Goal: Information Seeking & Learning: Learn about a topic

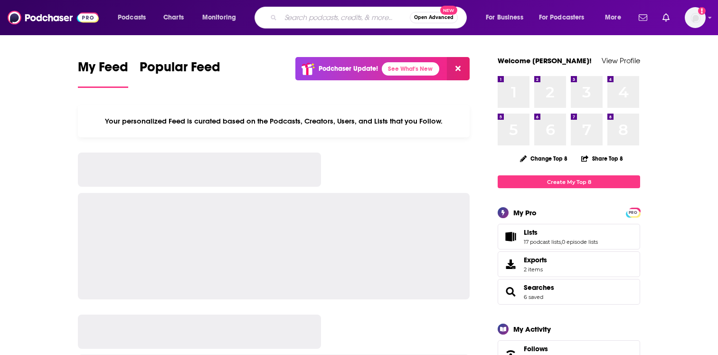
click at [291, 16] on input "Search podcasts, credits, & more..." at bounding box center [345, 17] width 129 height 15
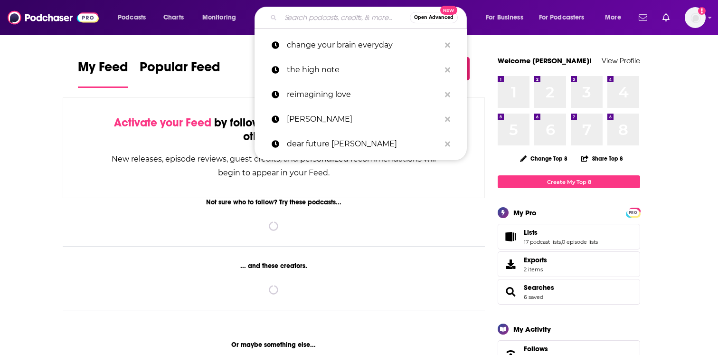
paste input "The [PERSON_NAME]-Centered Single Podcast"
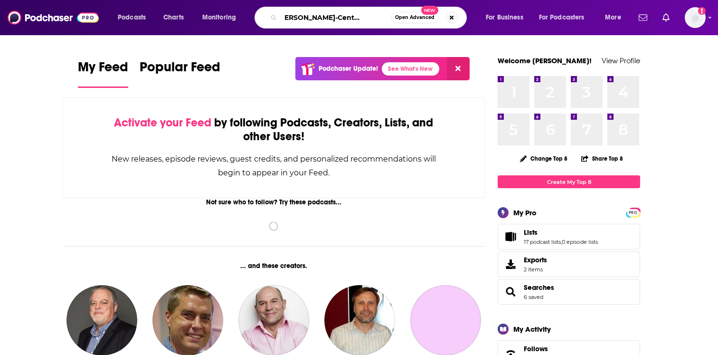
type input "The [PERSON_NAME]-Centered Single Podcast"
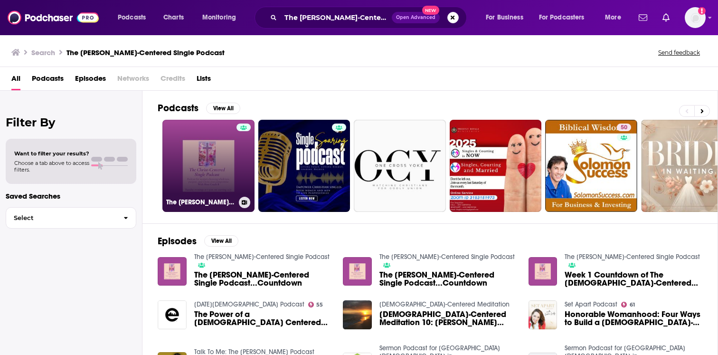
click at [233, 161] on link "The [PERSON_NAME]-Centered Single Podcast" at bounding box center [208, 166] width 92 height 92
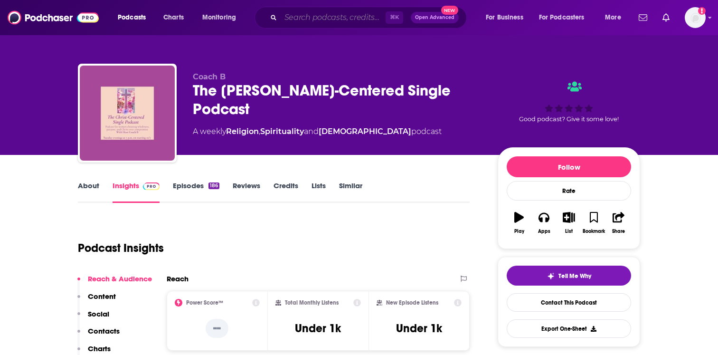
click at [328, 19] on input "Search podcasts, credits, & more..." at bounding box center [333, 17] width 105 height 15
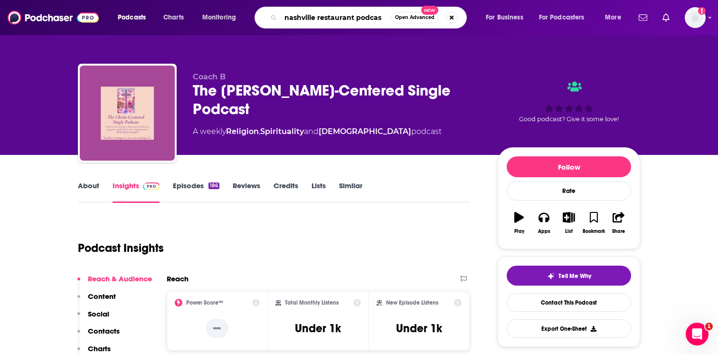
type input "nashville restaurant podcast"
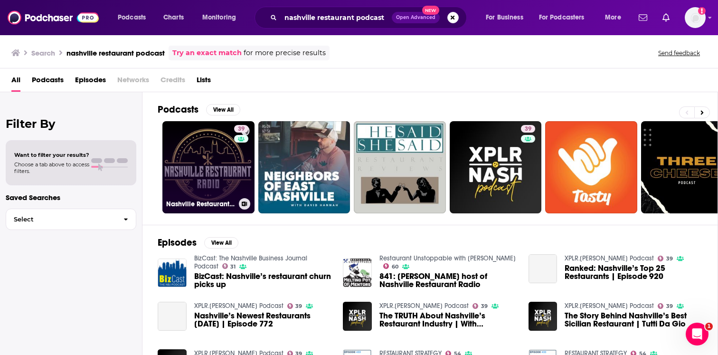
click at [223, 163] on link "39 Nashville Restaurant Radio" at bounding box center [208, 167] width 92 height 92
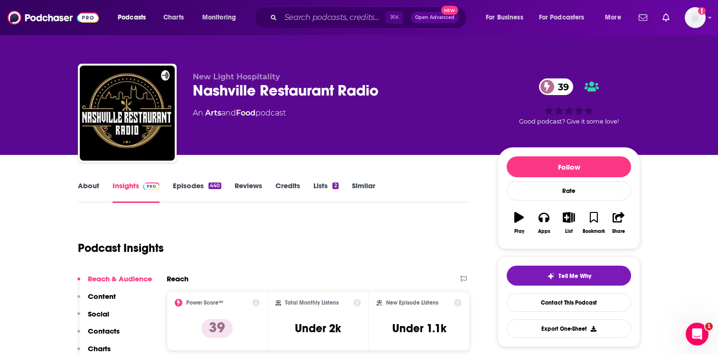
click at [203, 184] on link "Episodes 440" at bounding box center [197, 192] width 48 height 22
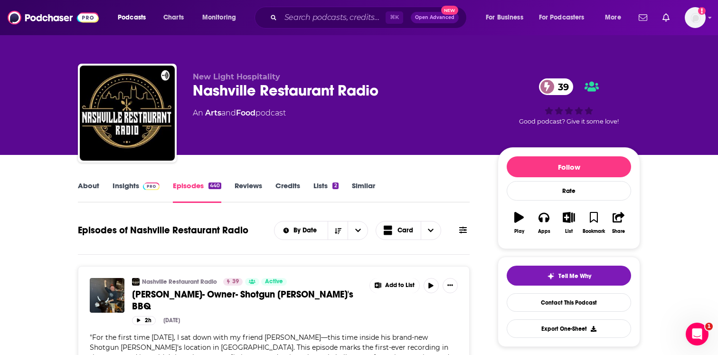
click at [139, 188] on span at bounding box center [149, 185] width 20 height 9
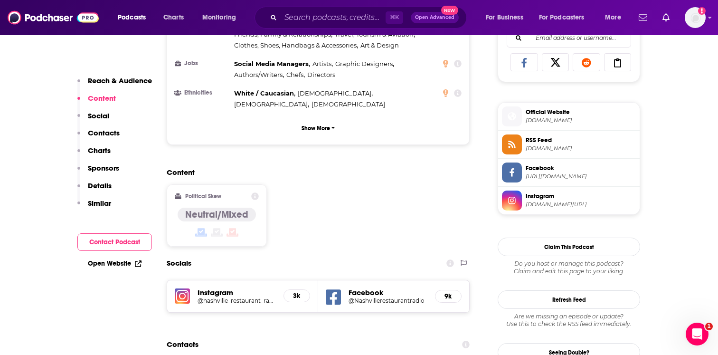
scroll to position [733, 0]
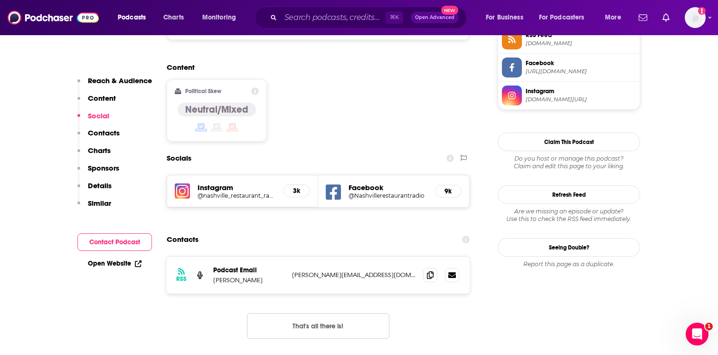
click at [382, 192] on h5 "@Nashvillerestaurantradio" at bounding box center [388, 195] width 79 height 7
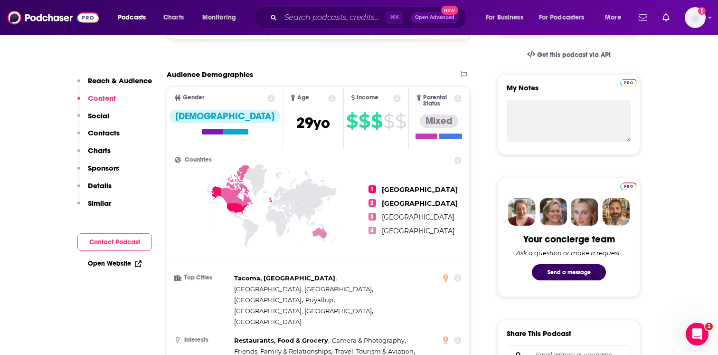
scroll to position [0, 0]
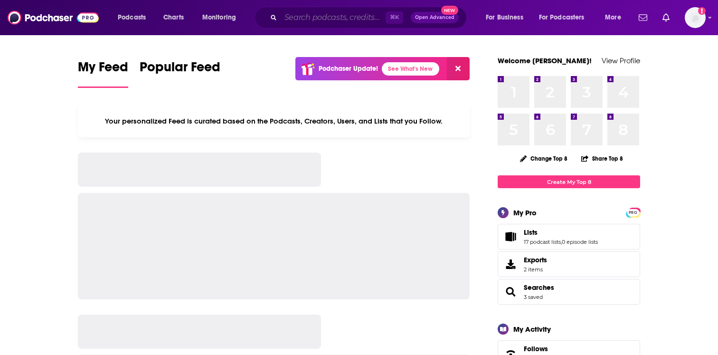
click at [310, 20] on input "Search podcasts, credits, & more..." at bounding box center [333, 17] width 105 height 15
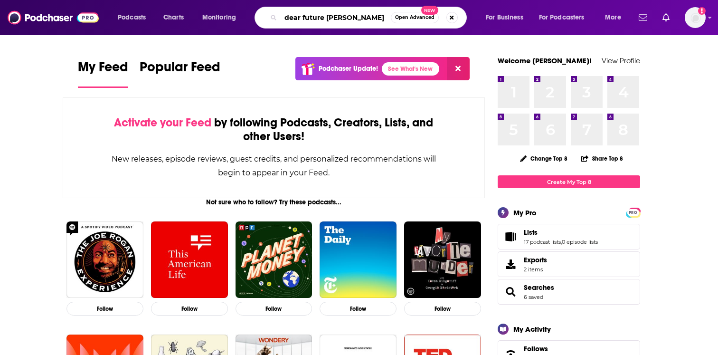
type input "dear future [PERSON_NAME]"
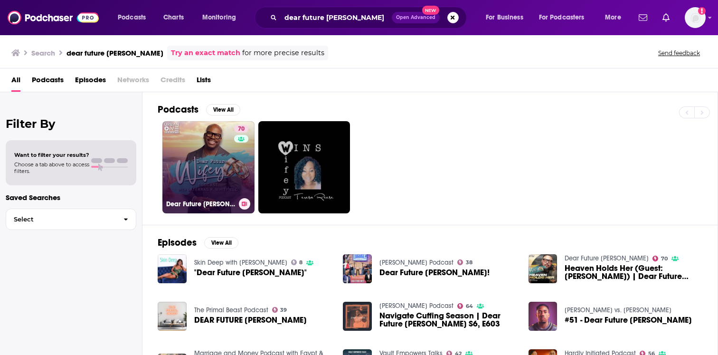
click at [209, 174] on link "70 Dear Future Wifey" at bounding box center [208, 167] width 92 height 92
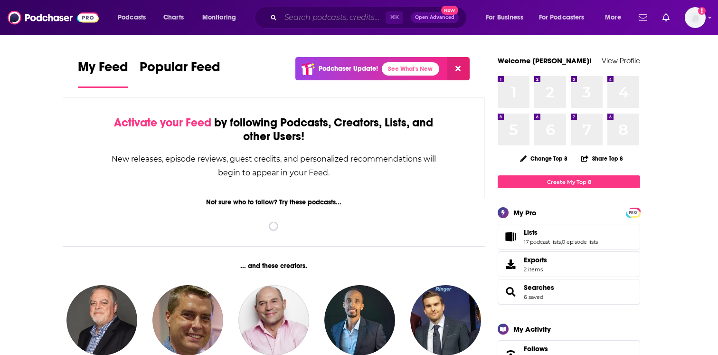
click at [351, 16] on input "Search podcasts, credits, & more..." at bounding box center [333, 17] width 105 height 15
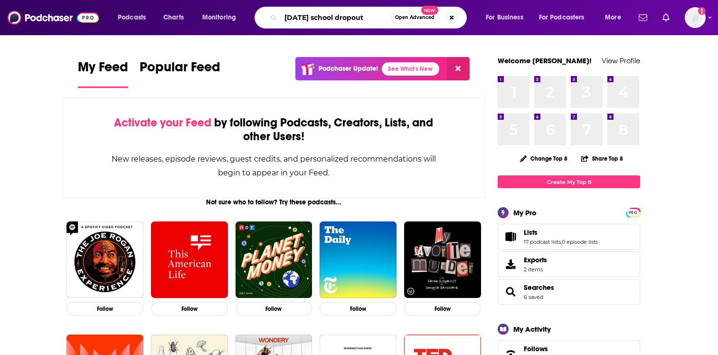
type input "[DATE] school dropout"
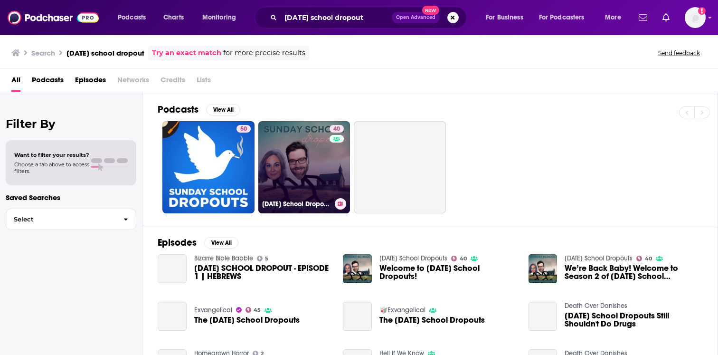
click at [285, 147] on link "40 [DATE] School Dropouts" at bounding box center [304, 167] width 92 height 92
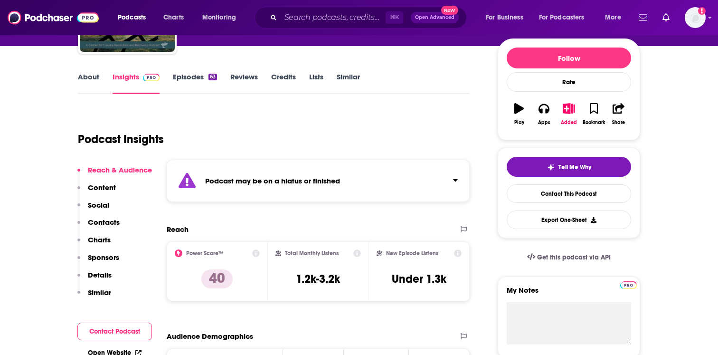
scroll to position [110, 0]
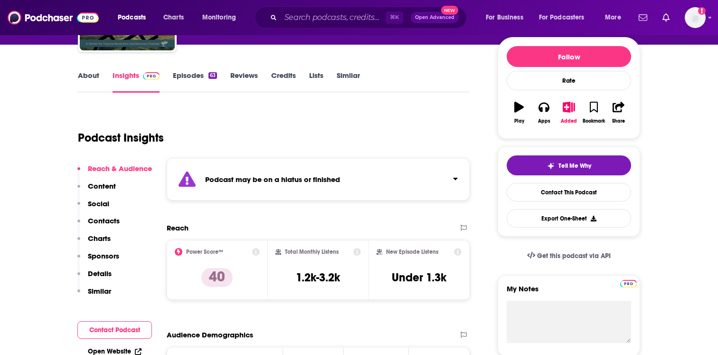
click at [239, 190] on div "Podcast may be on a hiatus or finished" at bounding box center [318, 179] width 303 height 42
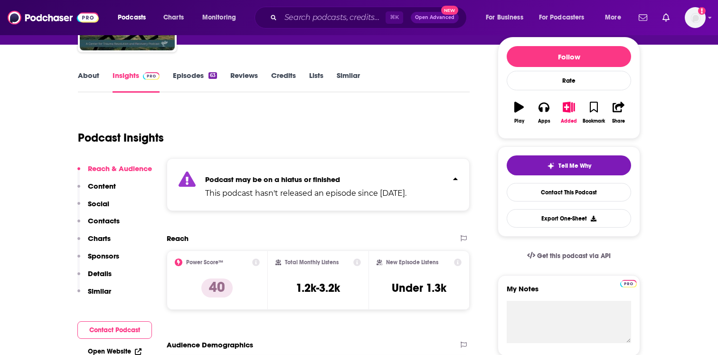
click at [239, 190] on p "This podcast hasn't released an episode since [DATE]." at bounding box center [305, 193] width 201 height 11
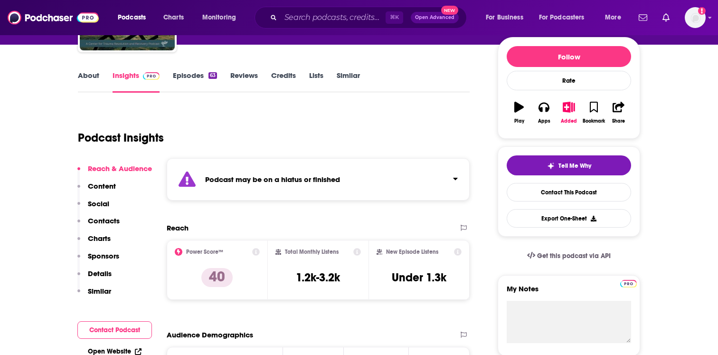
click at [98, 76] on link "About" at bounding box center [88, 82] width 21 height 22
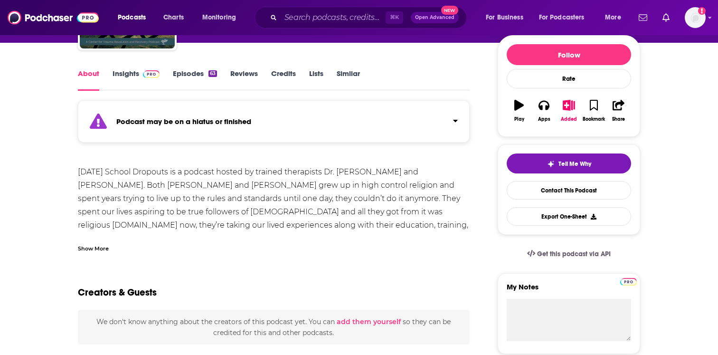
scroll to position [128, 0]
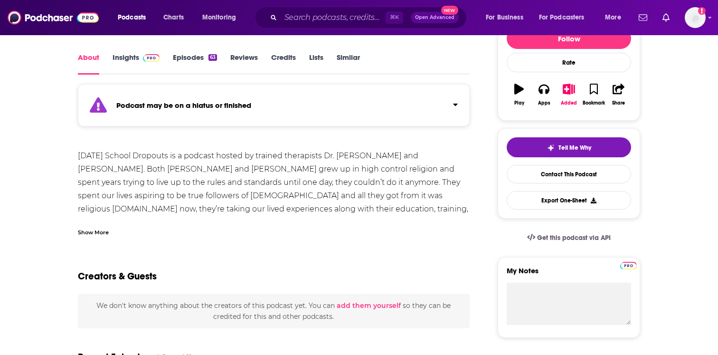
click at [107, 232] on div "Show More" at bounding box center [93, 231] width 31 height 9
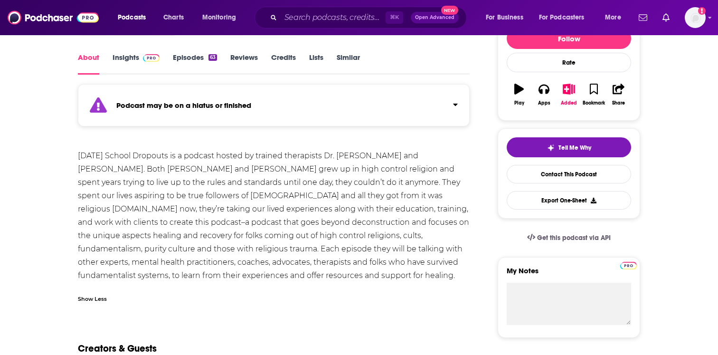
click at [99, 193] on div "Sunday School Dropouts is a podcast hosted by trained therapists Dr. Laura Ande…" at bounding box center [274, 215] width 392 height 133
click at [85, 171] on div "Sunday School Dropouts is a podcast hosted by trained therapists Dr. Laura Ande…" at bounding box center [274, 215] width 392 height 133
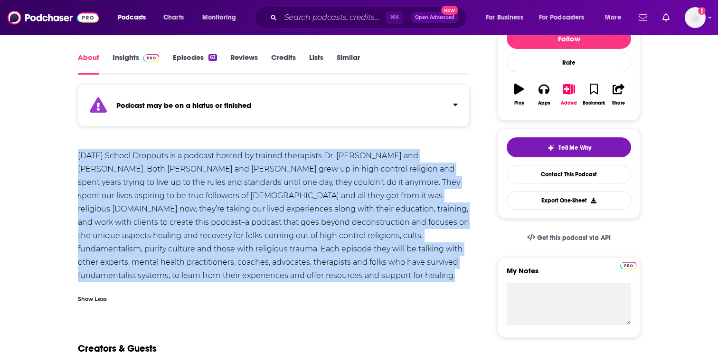
click at [85, 171] on div "Sunday School Dropouts is a podcast hosted by trained therapists Dr. Laura Ande…" at bounding box center [274, 215] width 392 height 133
copy div "Sunday School Dropouts is a podcast hosted by trained therapists Dr. Laura Ande…"
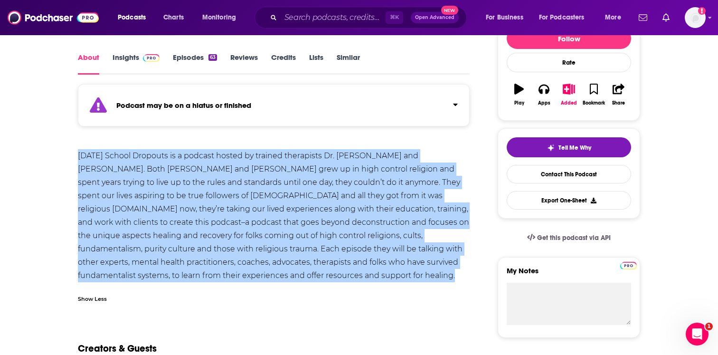
scroll to position [0, 0]
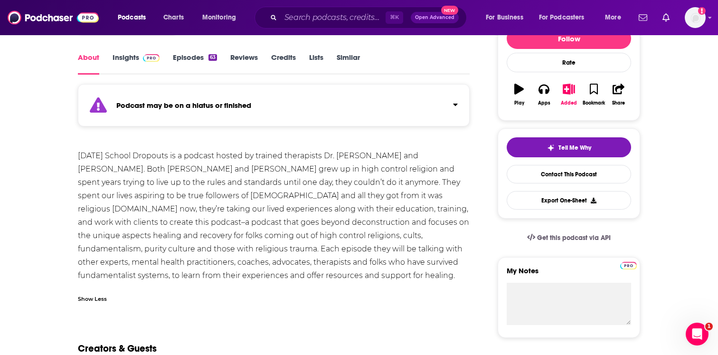
click at [269, 188] on div "Sunday School Dropouts is a podcast hosted by trained therapists Dr. Laura Ande…" at bounding box center [274, 215] width 392 height 133
click at [192, 56] on link "Episodes 63" at bounding box center [195, 64] width 44 height 22
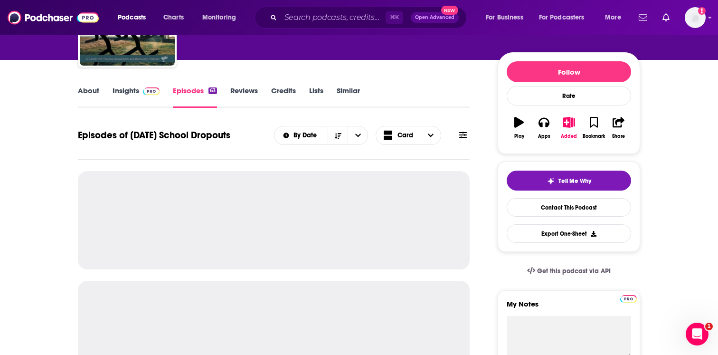
scroll to position [126, 0]
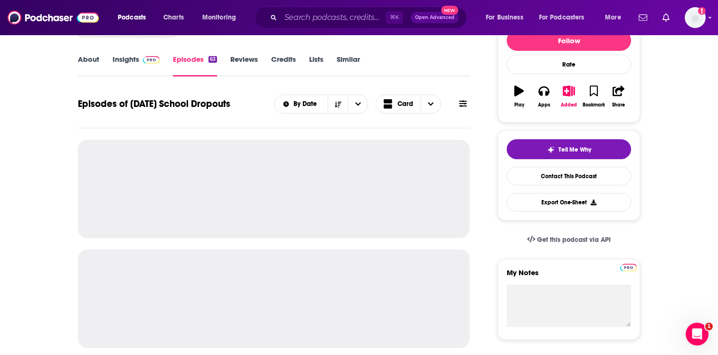
click at [153, 56] on img at bounding box center [151, 60] width 17 height 8
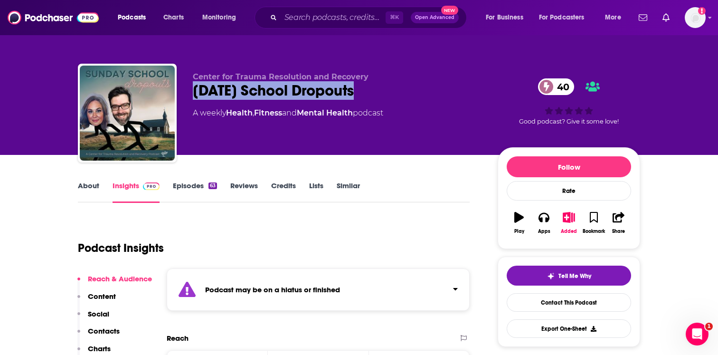
drag, startPoint x: 187, startPoint y: 88, endPoint x: 377, endPoint y: 89, distance: 190.5
click at [377, 89] on div "Center for Trauma Resolution and Recovery Sunday School Dropouts 40 A weekly He…" at bounding box center [359, 115] width 562 height 103
copy h2 "Sunday School Dropouts"
